Goal: Check status: Check status

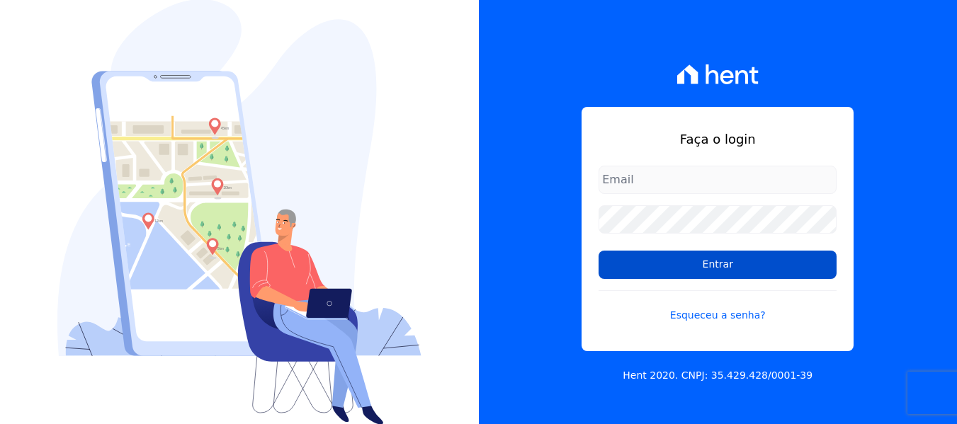
type input "simoneferreira@salgadoempreendimentos.com"
click at [718, 261] on input "Entrar" at bounding box center [718, 265] width 238 height 28
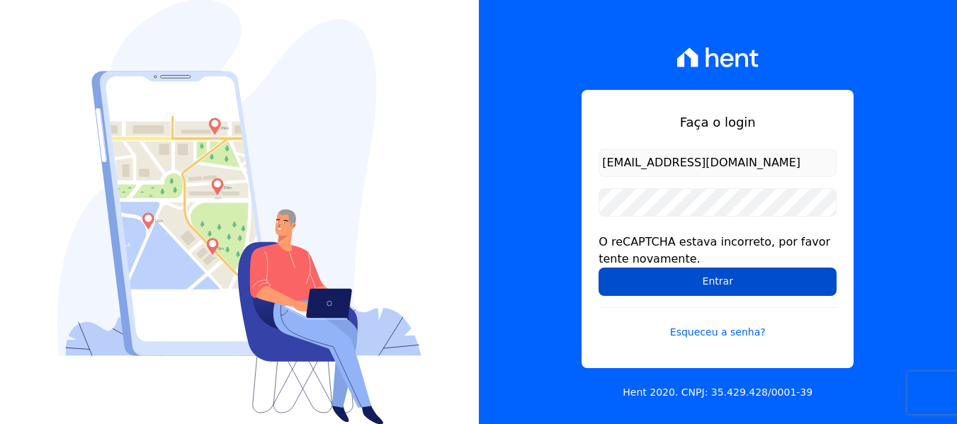
click at [696, 281] on input "Entrar" at bounding box center [718, 282] width 238 height 28
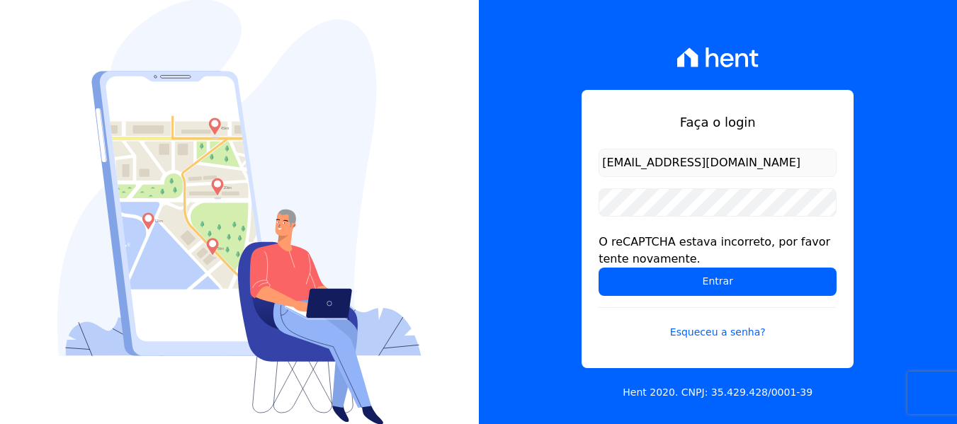
click at [696, 281] on input "Entrar" at bounding box center [718, 282] width 238 height 28
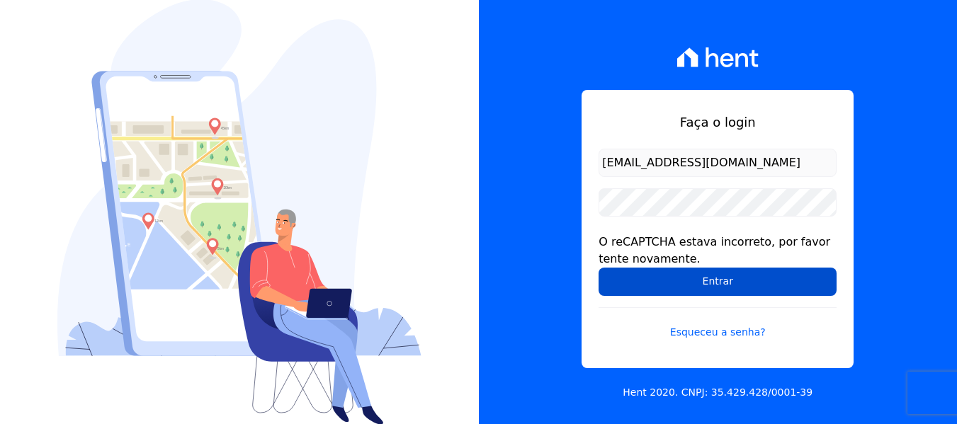
click at [708, 283] on input "Entrar" at bounding box center [718, 282] width 238 height 28
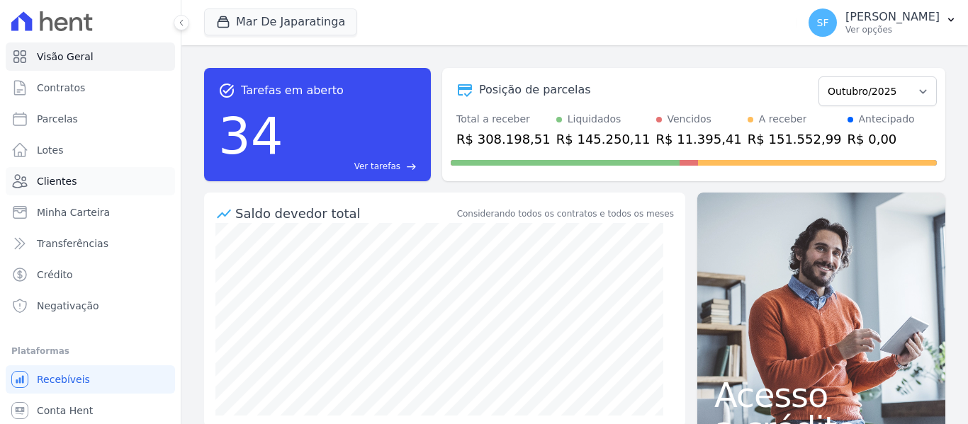
drag, startPoint x: 55, startPoint y: 179, endPoint x: 75, endPoint y: 179, distance: 20.5
click at [55, 179] on span "Clientes" at bounding box center [57, 181] width 40 height 14
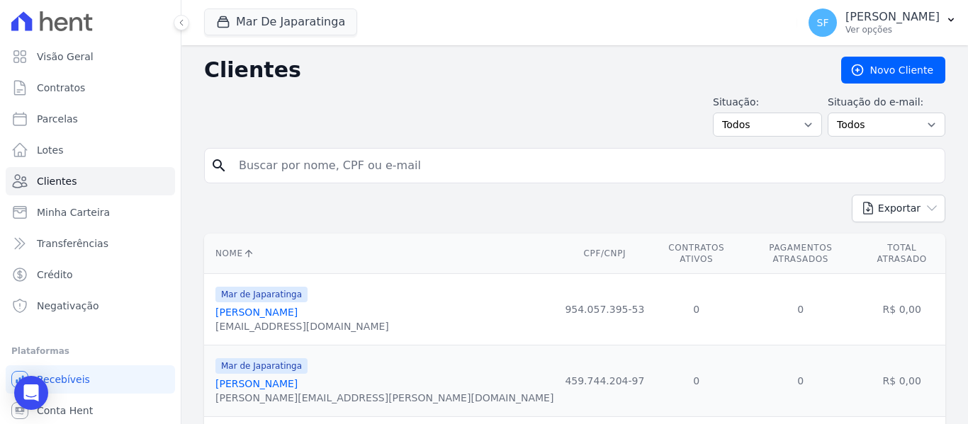
scroll to position [71, 0]
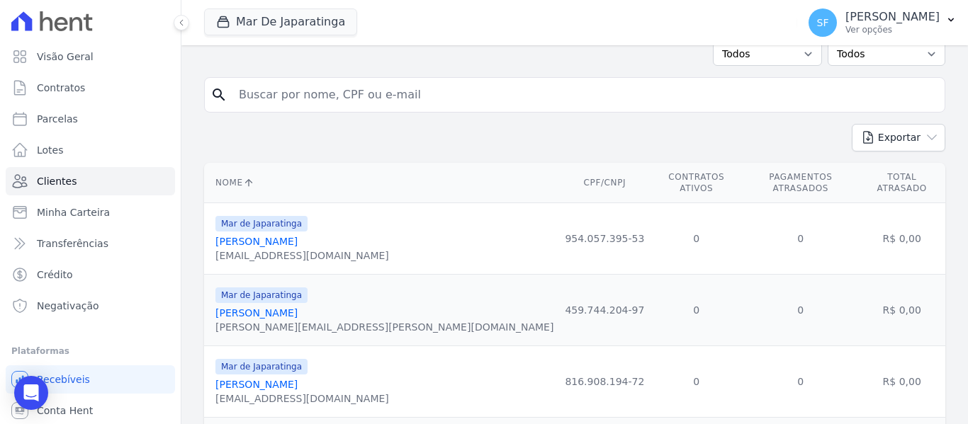
click at [334, 98] on input "search" at bounding box center [584, 95] width 708 height 28
type input "vicencia"
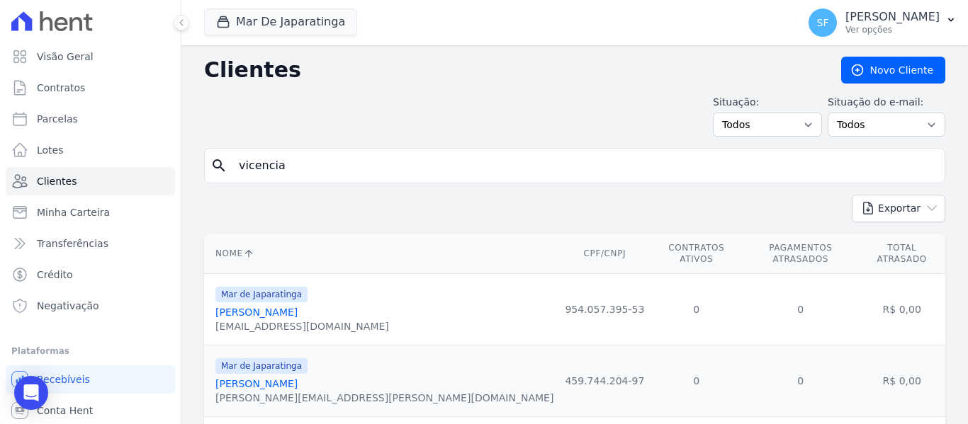
click at [211, 162] on icon "search" at bounding box center [218, 165] width 17 height 17
click at [312, 166] on input "vicencia" at bounding box center [584, 166] width 708 height 28
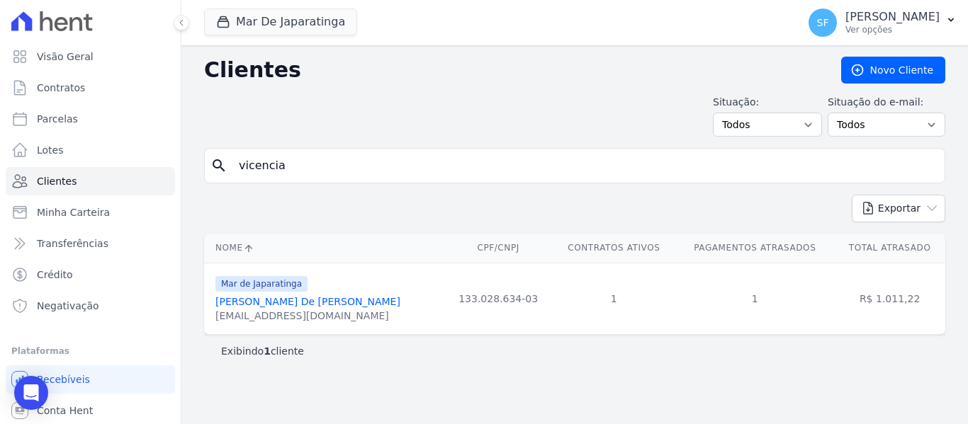
click at [321, 301] on link "Maria Vicencia Lima De Lyra Neta" at bounding box center [307, 301] width 185 height 11
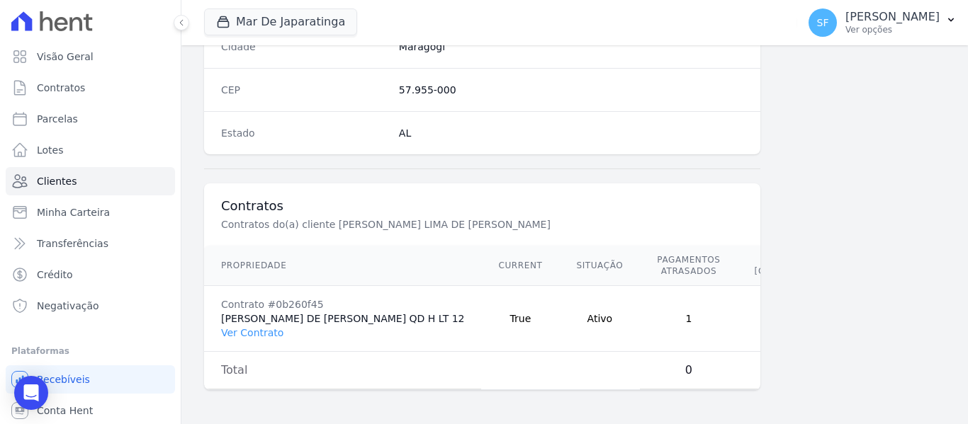
scroll to position [923, 0]
click at [269, 327] on link "Ver Contrato" at bounding box center [252, 332] width 62 height 11
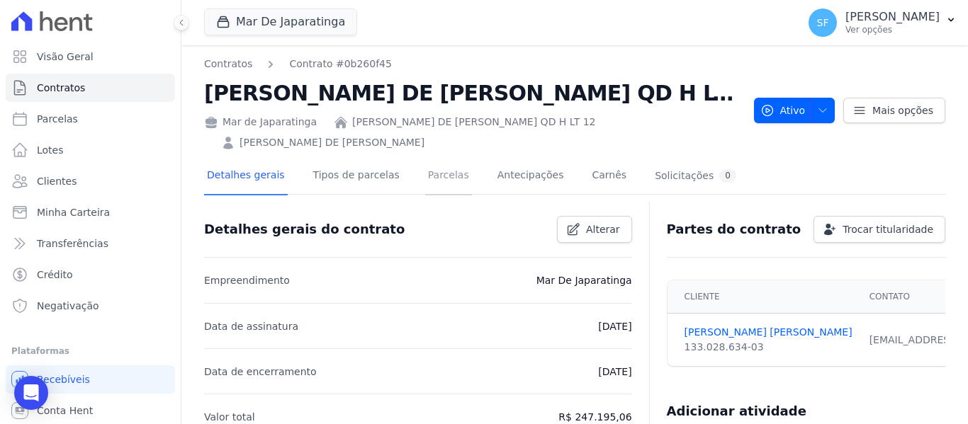
click at [439, 177] on link "Parcelas" at bounding box center [448, 177] width 47 height 38
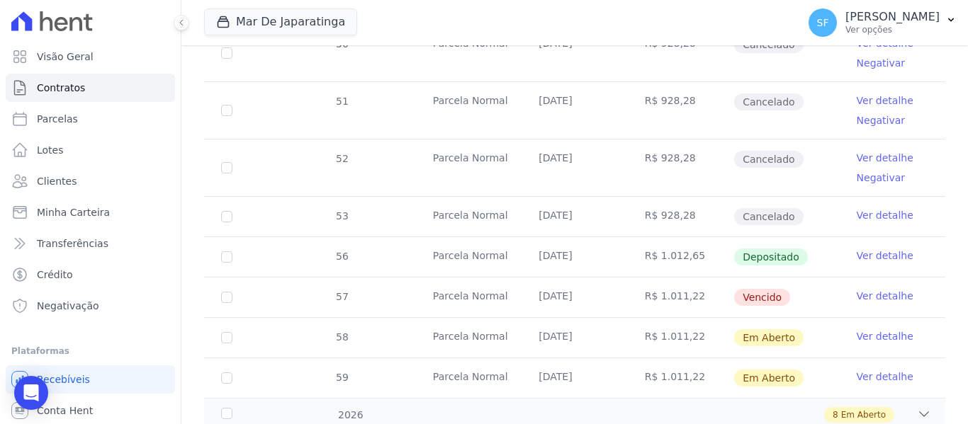
scroll to position [562, 0]
